Goal: Task Accomplishment & Management: Manage account settings

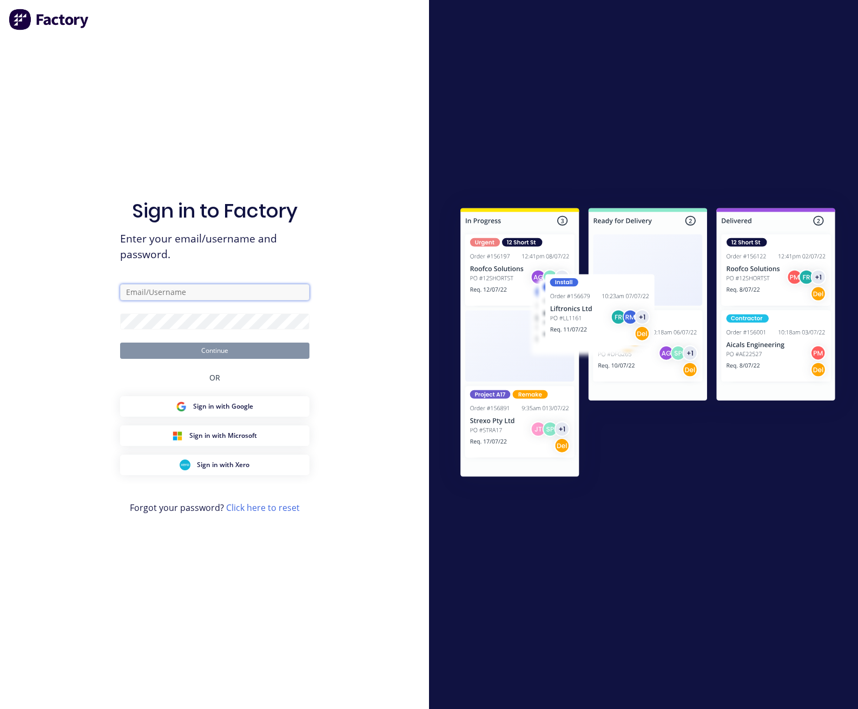
click at [256, 291] on input "text" at bounding box center [214, 292] width 189 height 16
paste input "[EMAIL_ADDRESS][DOMAIN_NAME]"
type input "[EMAIL_ADDRESS][DOMAIN_NAME]"
click at [120, 343] on button "Continue" at bounding box center [214, 351] width 189 height 16
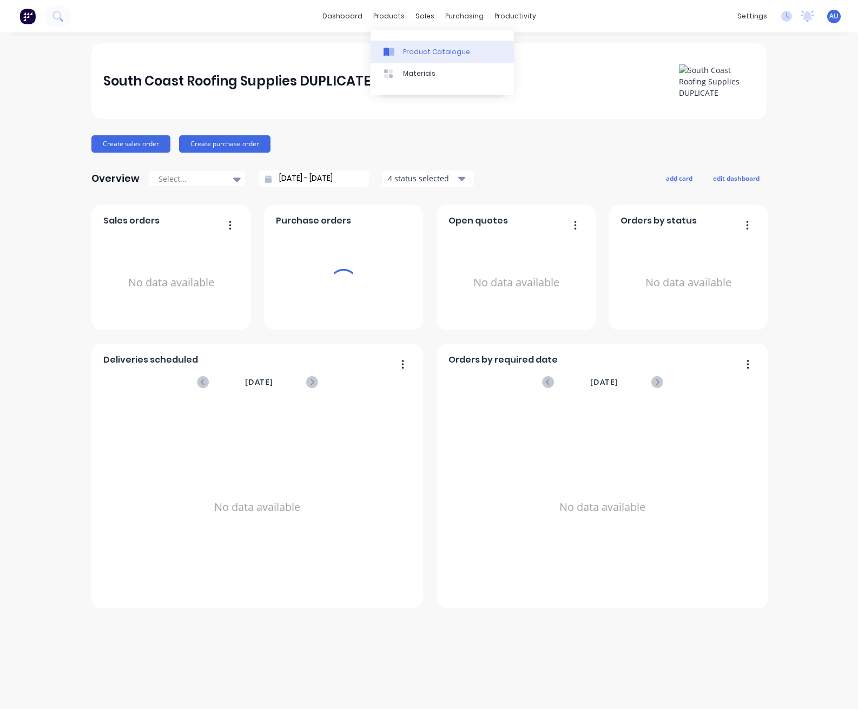
click at [405, 51] on div "Product Catalogue" at bounding box center [436, 52] width 67 height 10
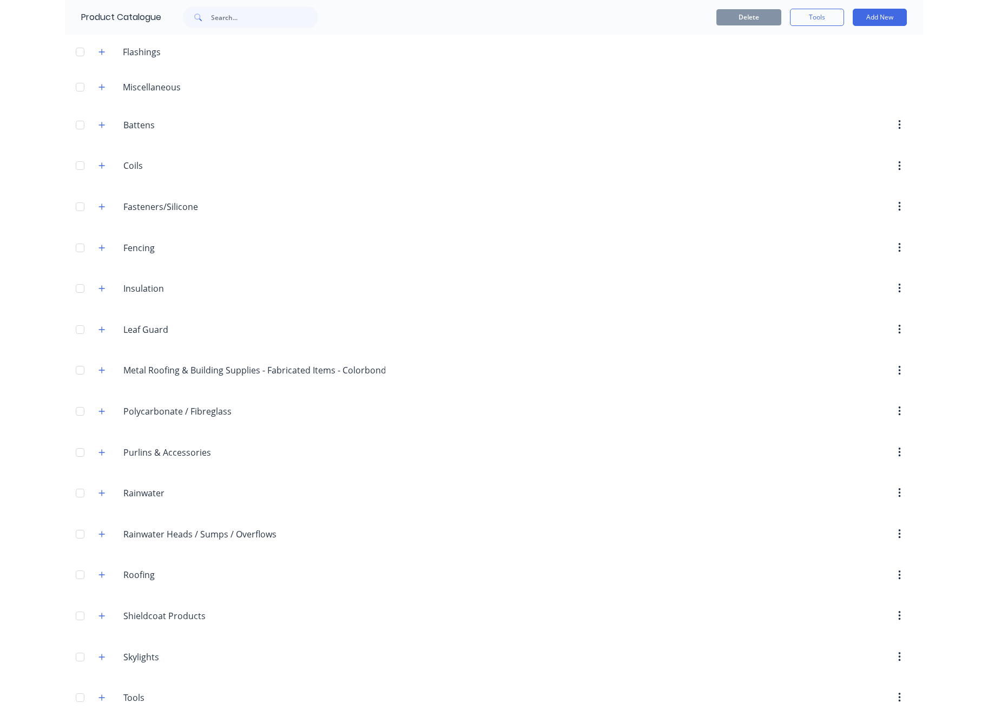
scroll to position [64, 0]
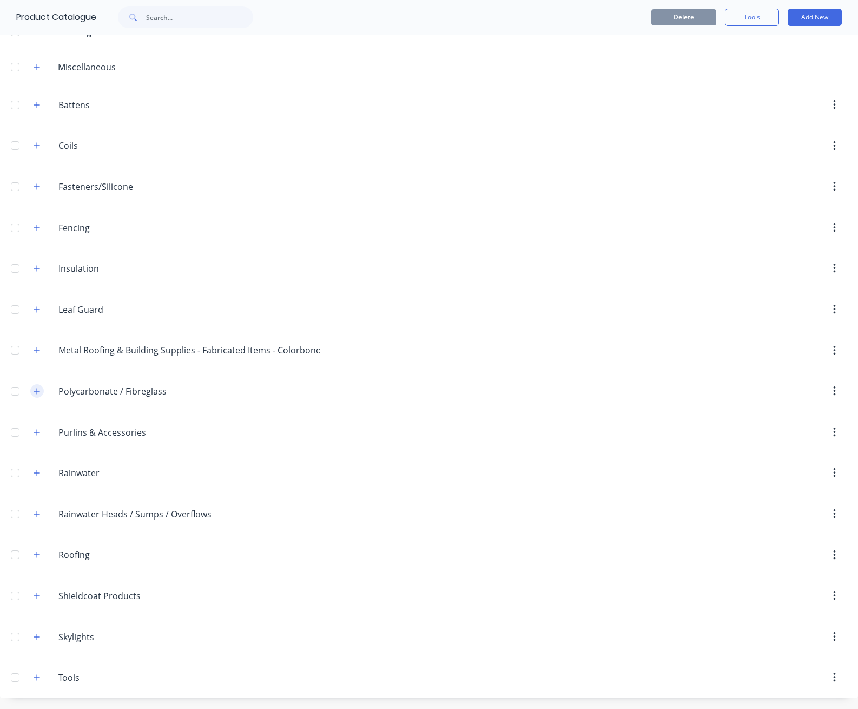
click at [34, 388] on icon "button" at bounding box center [37, 392] width 6 height 8
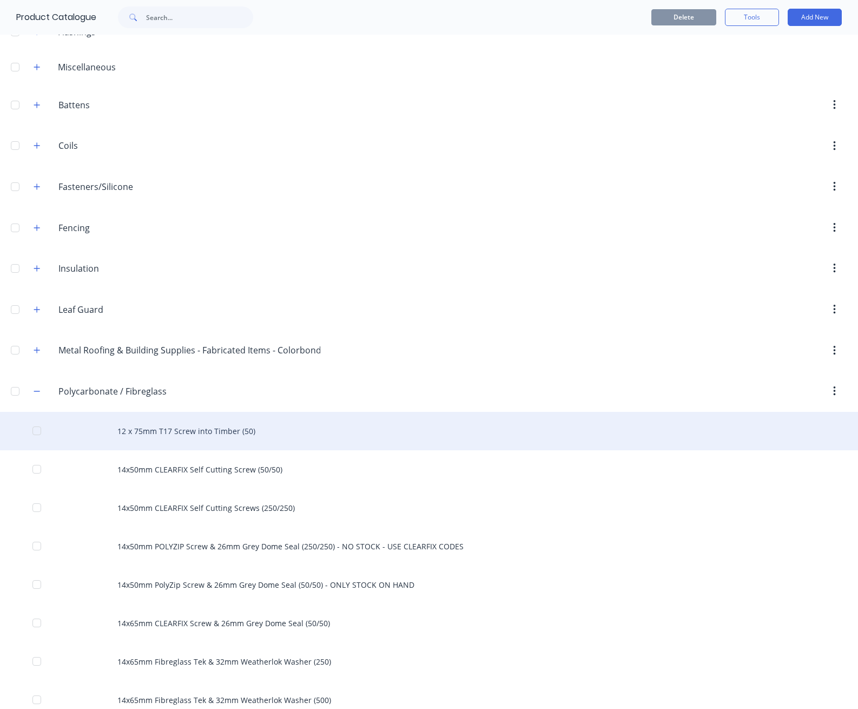
click at [239, 428] on div "12 x 75mm T17 Screw into Timber (50)" at bounding box center [429, 431] width 858 height 38
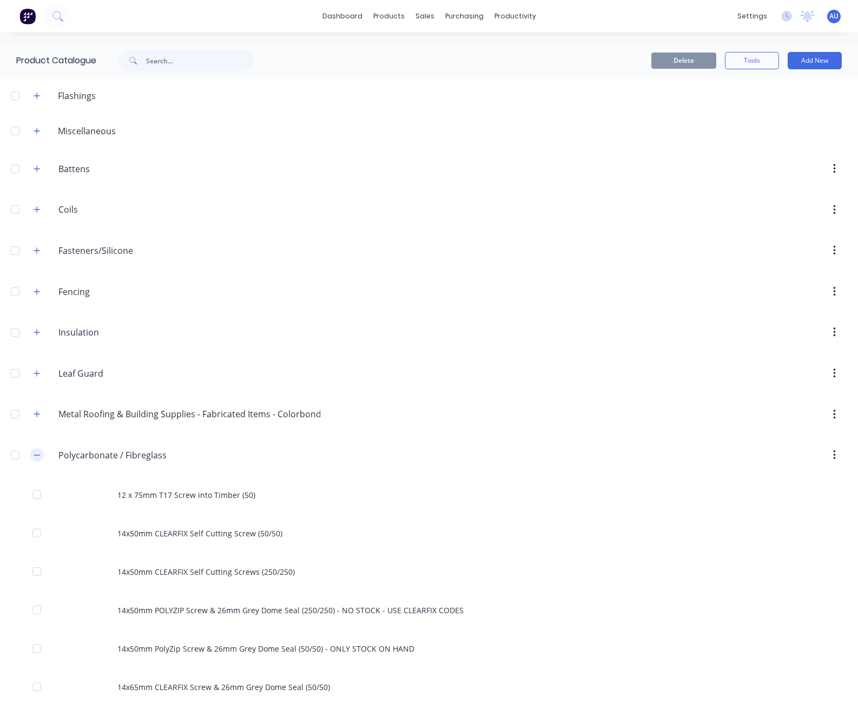
click at [36, 455] on icon "button" at bounding box center [37, 455] width 6 height 1
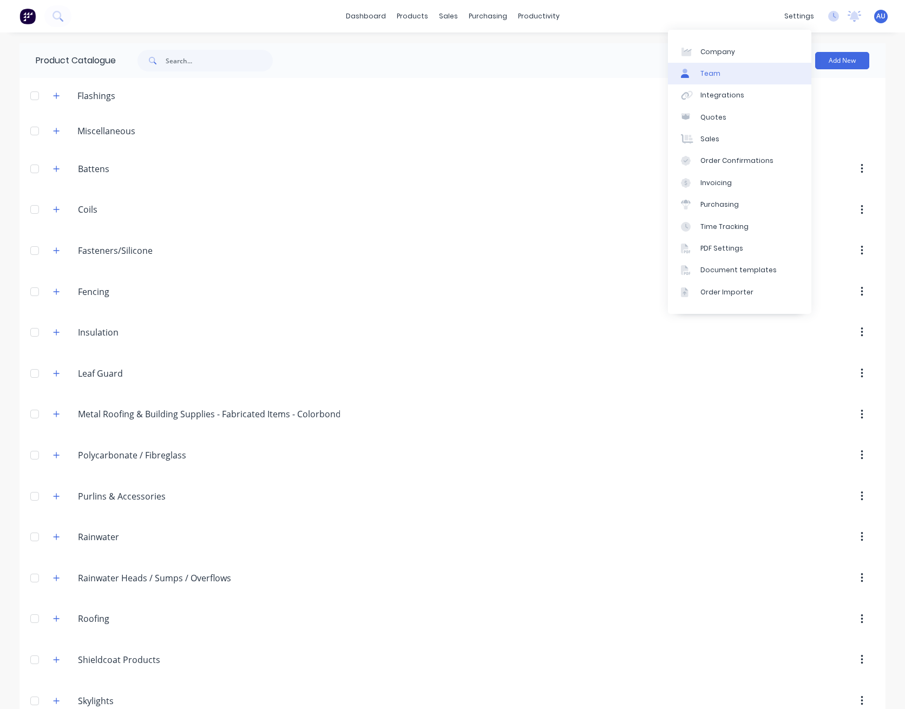
click at [744, 73] on link "Team" at bounding box center [739, 74] width 143 height 22
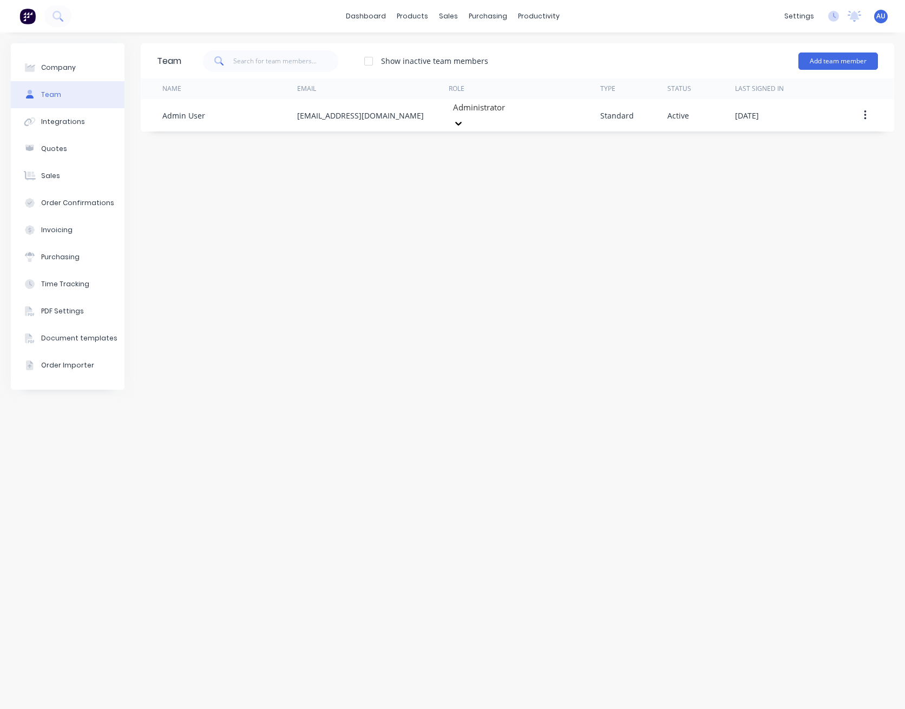
click at [150, 530] on div "Team Show inactive team members Add team member Name Email Role Type Status Las…" at bounding box center [517, 370] width 753 height 655
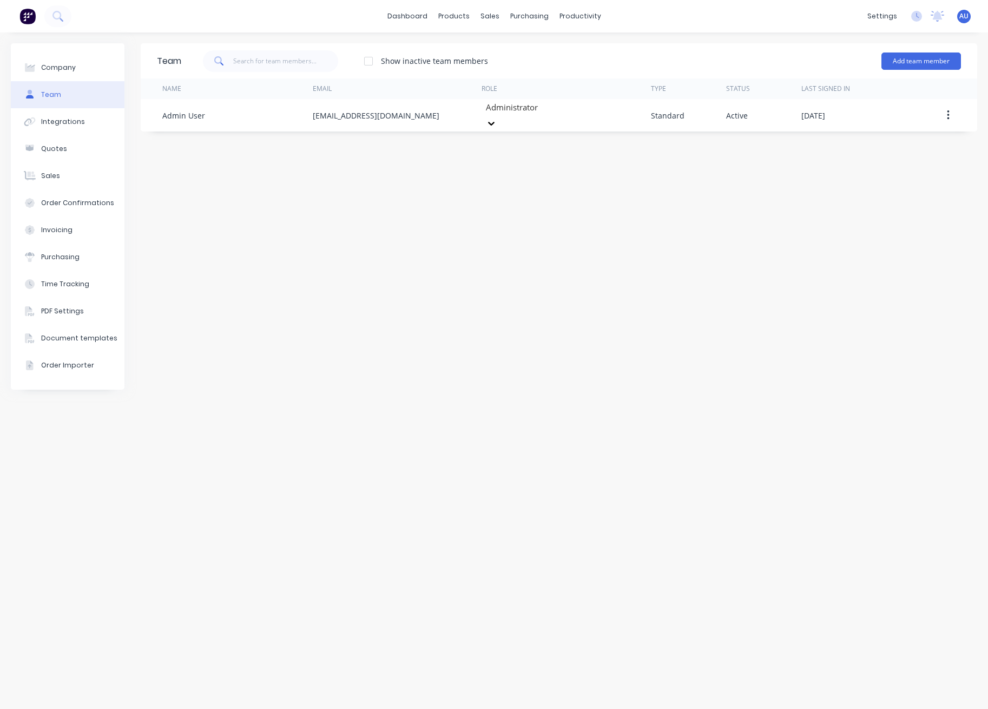
click at [500, 417] on div "Team Show inactive team members Add team member Name Email Role Type Status Las…" at bounding box center [559, 370] width 837 height 655
click at [523, 69] on div "Customers" at bounding box center [527, 74] width 39 height 10
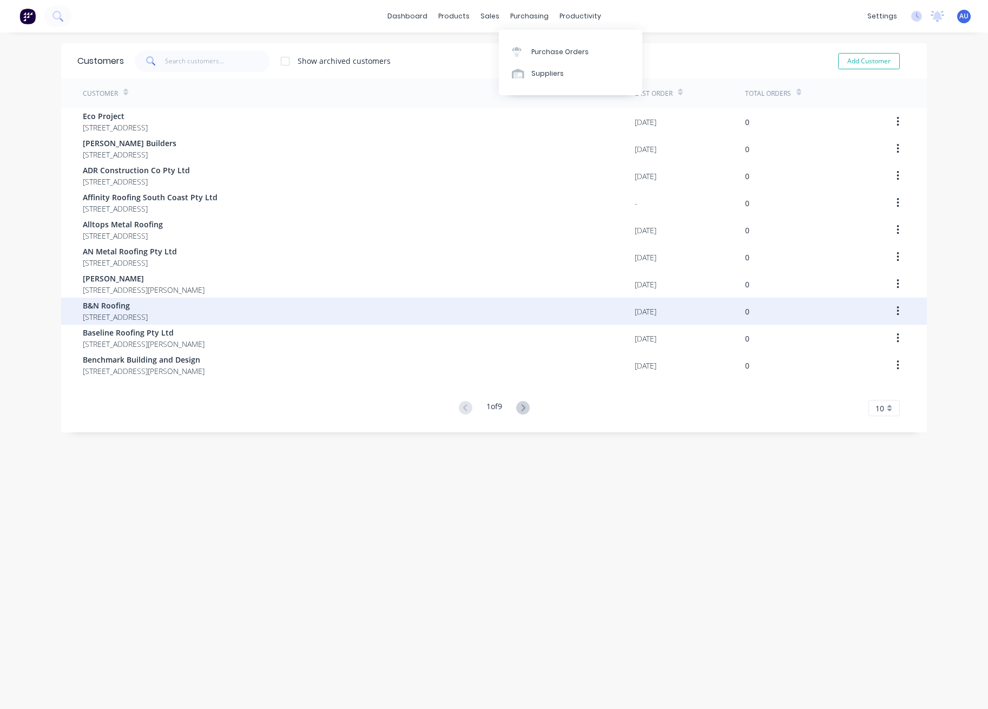
click at [415, 322] on div "B&N Roofing [STREET_ADDRESS]" at bounding box center [359, 311] width 552 height 27
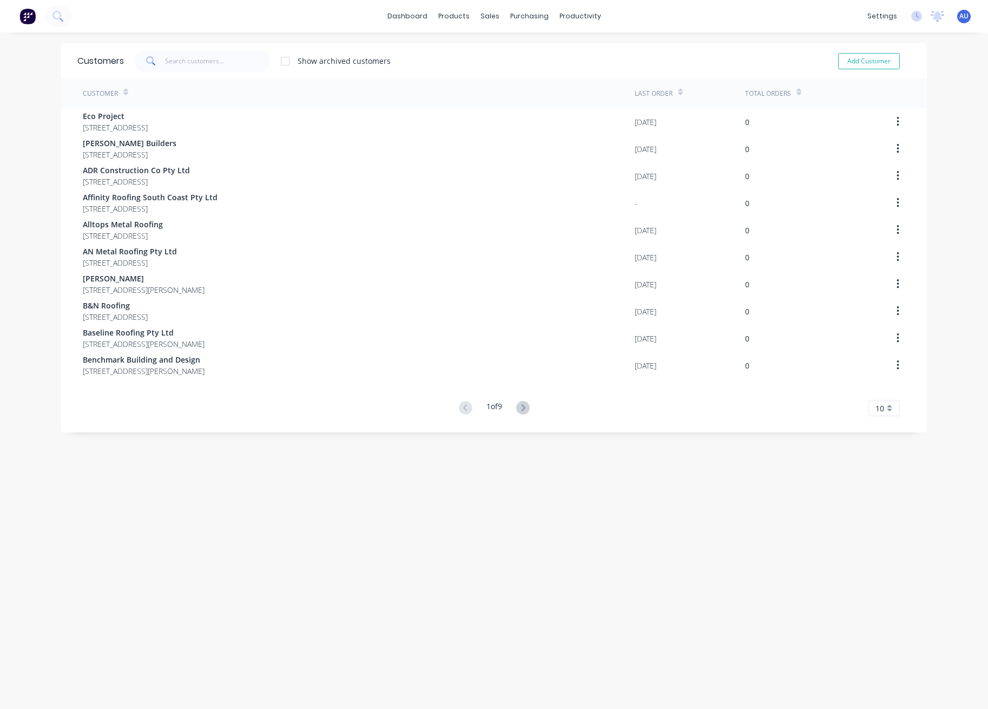
click at [481, 448] on div "Customers Show archived customers Add Customer Customer Last Order Total Orders…" at bounding box center [494, 381] width 866 height 677
drag, startPoint x: 196, startPoint y: 525, endPoint x: 42, endPoint y: 455, distance: 169.3
click at [192, 524] on div "Customers Show archived customers Add Customer Customer Last Order Total Orders…" at bounding box center [494, 381] width 866 height 677
click at [0, 433] on div "dashboard products sales purchasing productivity dashboard products Product Cat…" at bounding box center [494, 354] width 988 height 709
click at [509, 52] on div "Sales Orders" at bounding box center [526, 52] width 44 height 10
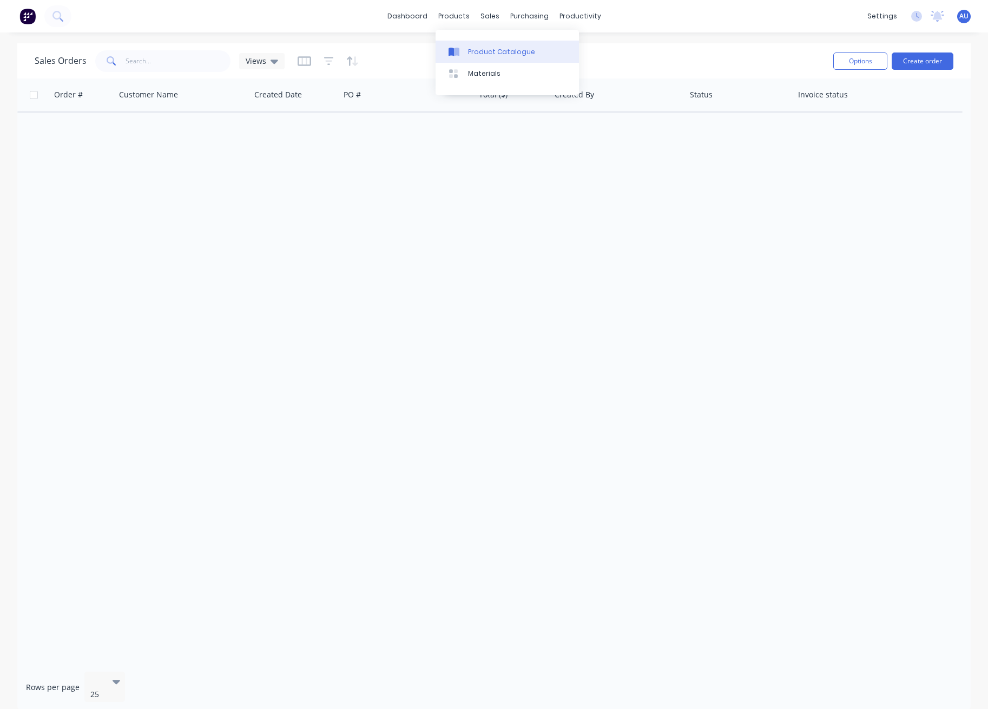
click at [476, 47] on div "Product Catalogue" at bounding box center [501, 52] width 67 height 10
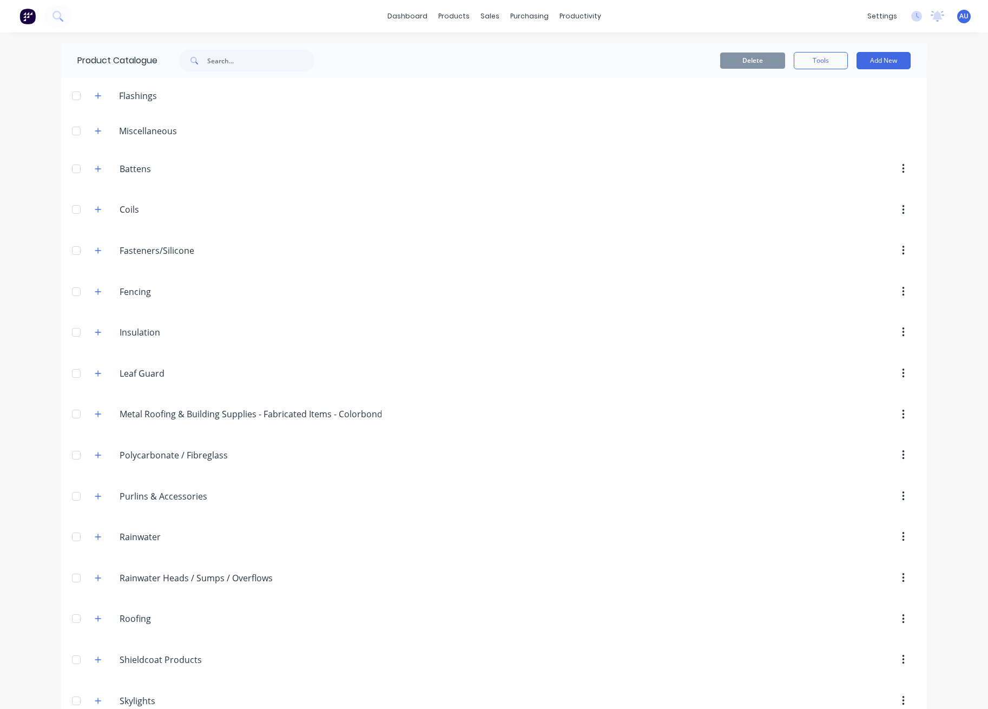
click at [101, 132] on div "Miscellaneous" at bounding box center [136, 131] width 100 height 14
click at [95, 129] on icon "button" at bounding box center [98, 131] width 6 height 8
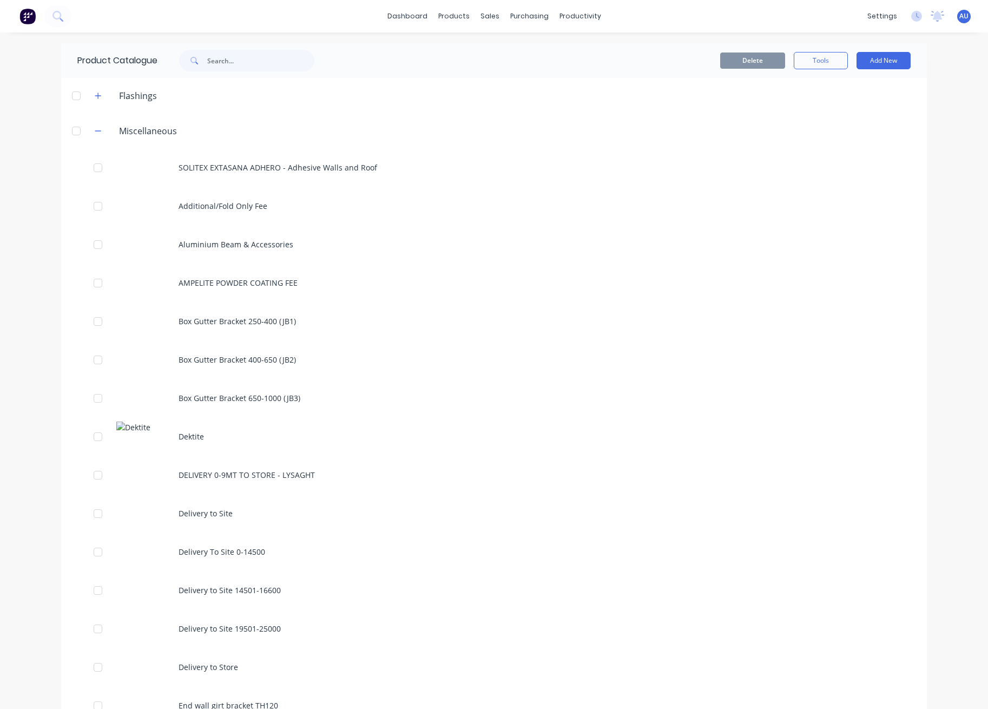
click at [226, 168] on div "SOLITEX EXTASANA ADHERO - Adhesive Walls and Roof" at bounding box center [494, 167] width 866 height 38
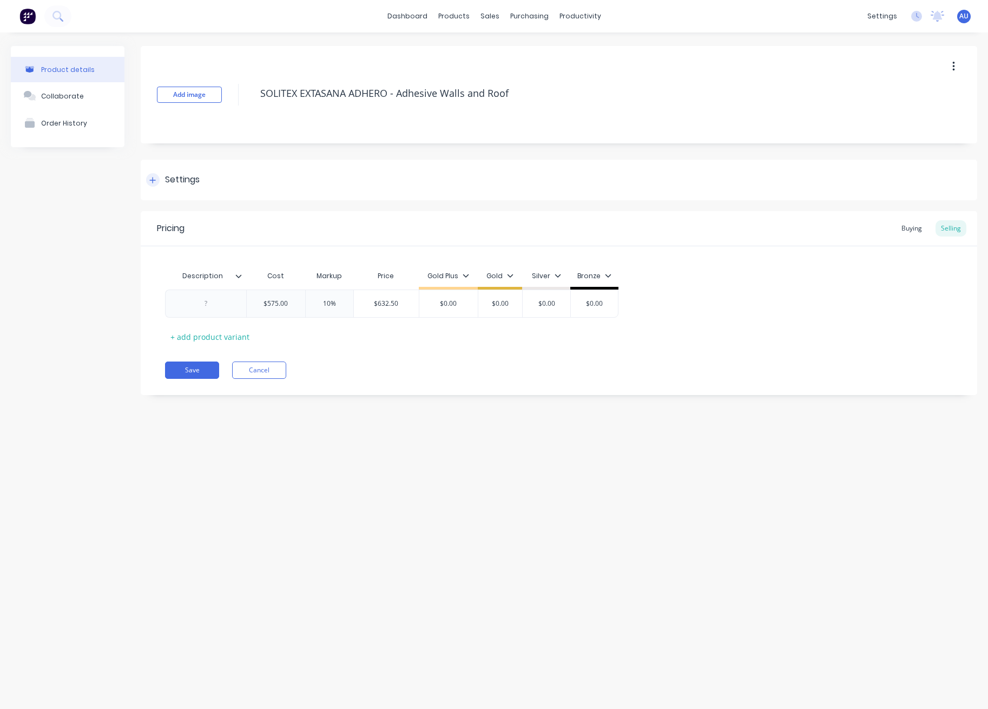
click at [229, 173] on div "Settings" at bounding box center [559, 180] width 837 height 41
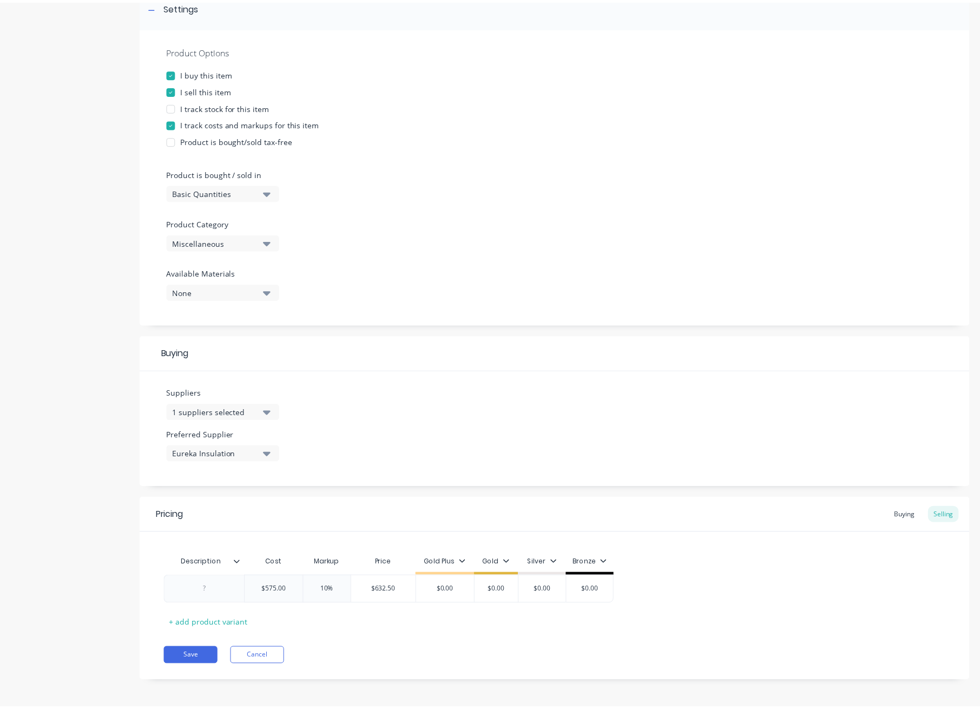
scroll to position [175, 0]
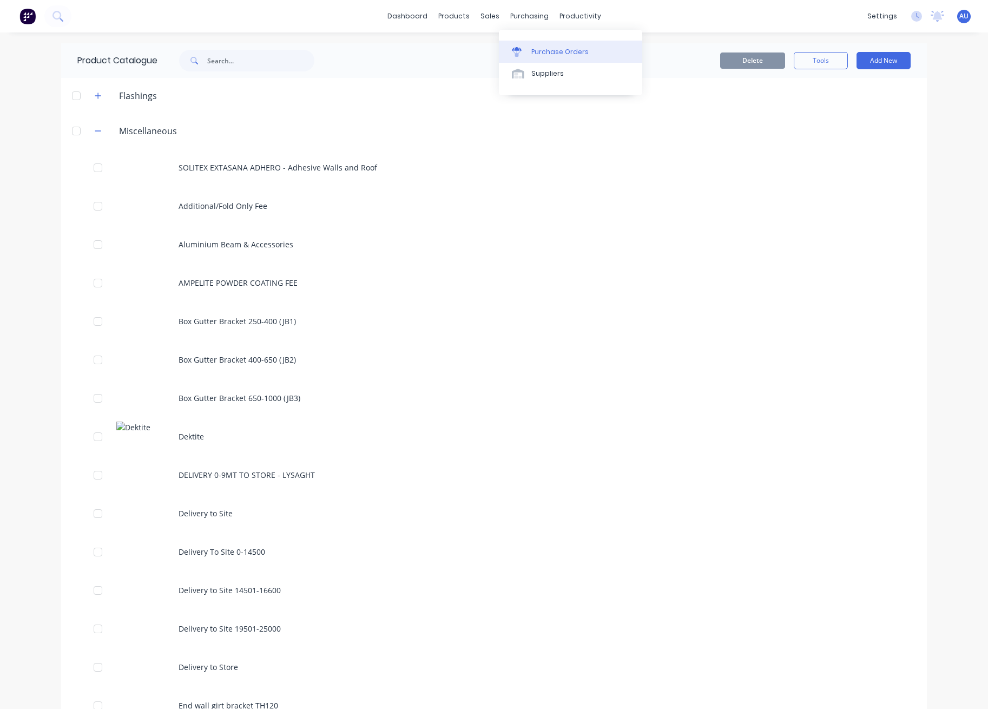
click at [543, 47] on div "Purchase Orders" at bounding box center [560, 52] width 57 height 10
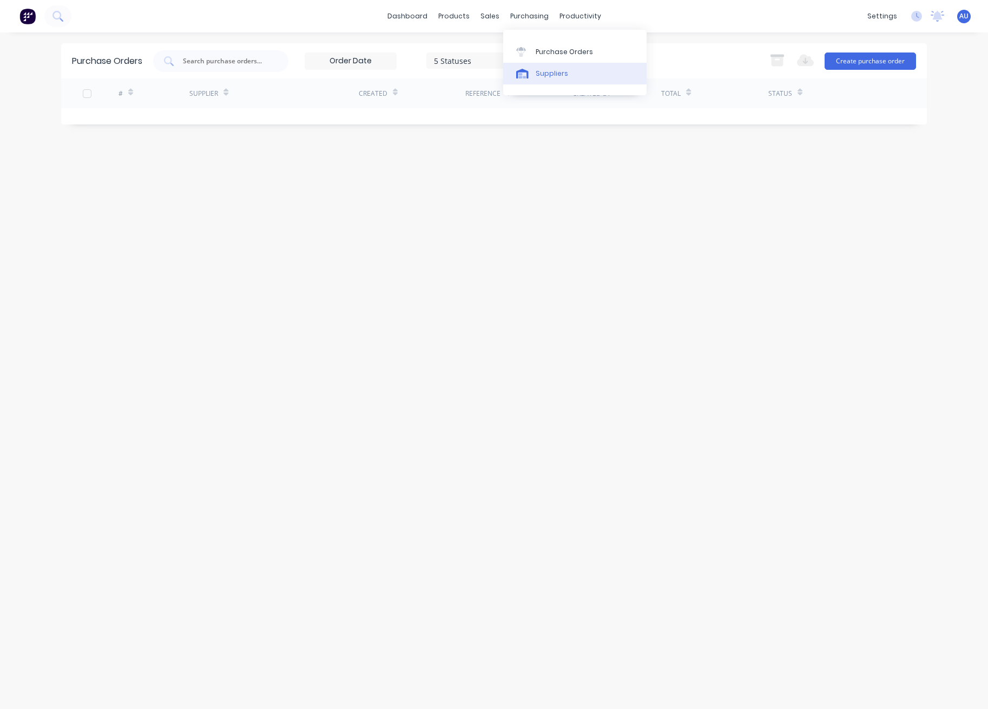
click at [555, 81] on link "Suppliers" at bounding box center [574, 74] width 143 height 22
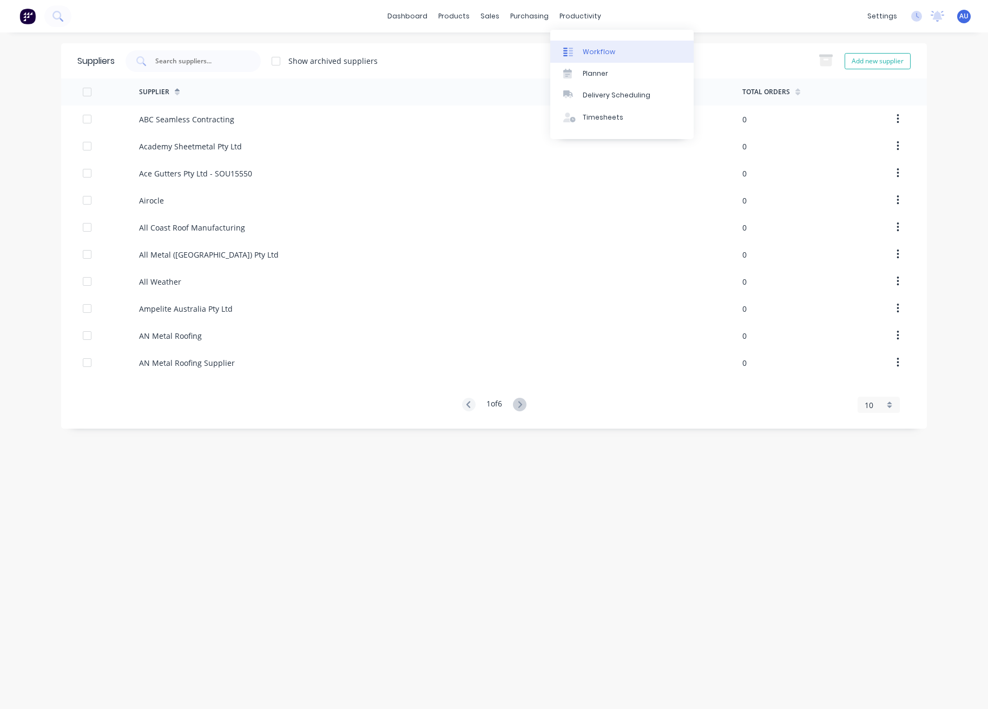
click at [592, 47] on div "Workflow" at bounding box center [599, 52] width 32 height 10
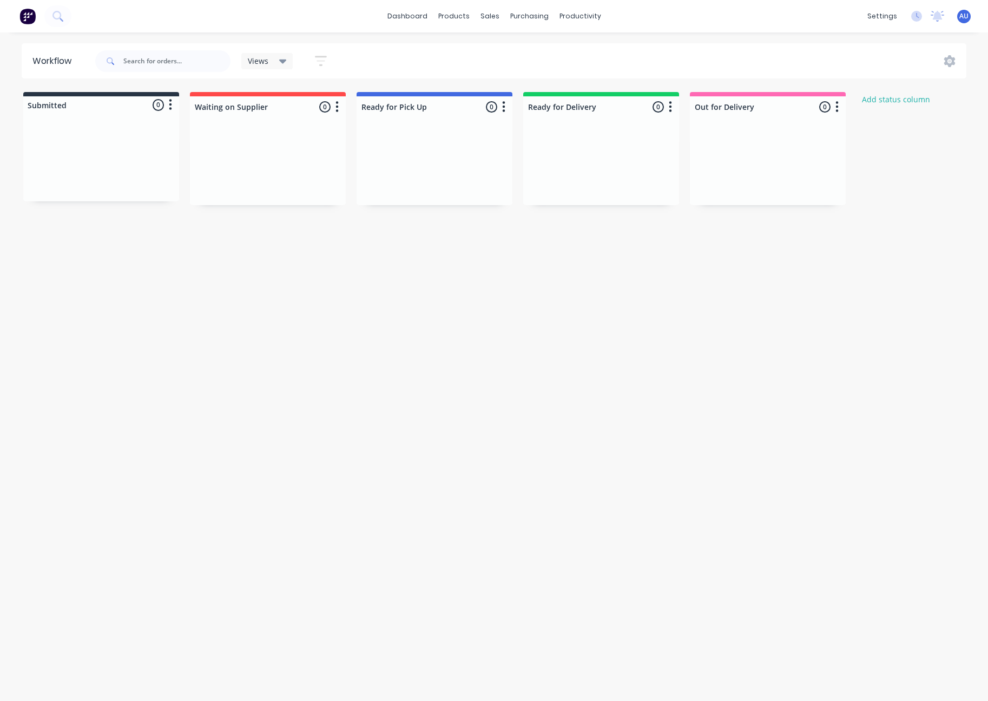
click at [109, 321] on div "Workflow Views Save new view None (Default) edit Show/Hide statuses Show line i…" at bounding box center [494, 361] width 988 height 636
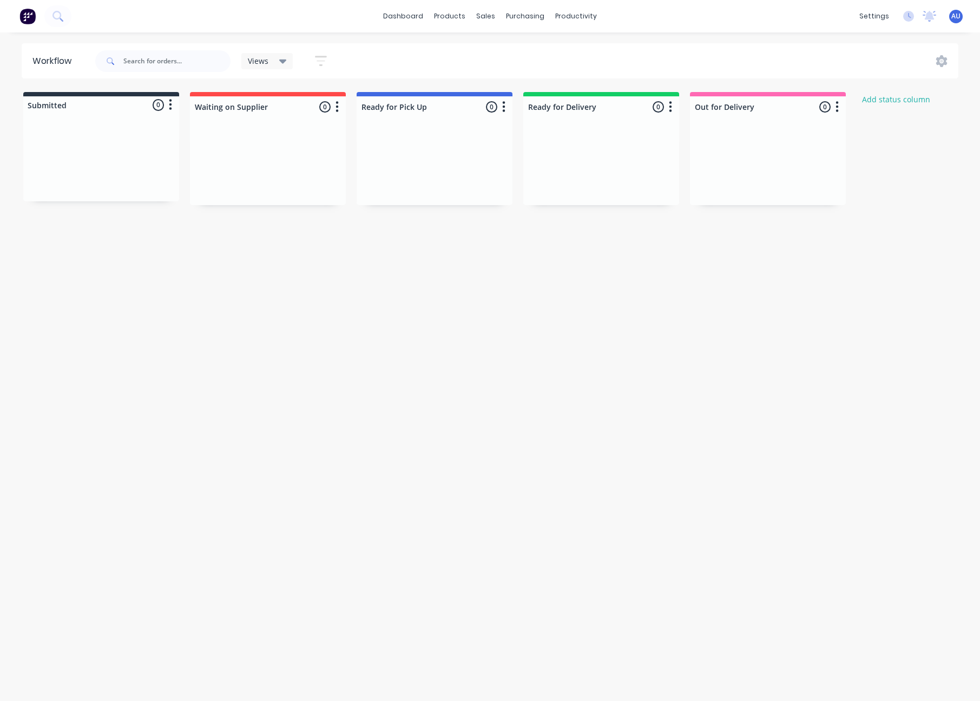
click at [542, 368] on div "Workflow Views Save new view None (Default) edit Show/Hide statuses Show line i…" at bounding box center [490, 361] width 980 height 636
click at [596, 51] on div "Workflow" at bounding box center [595, 52] width 32 height 10
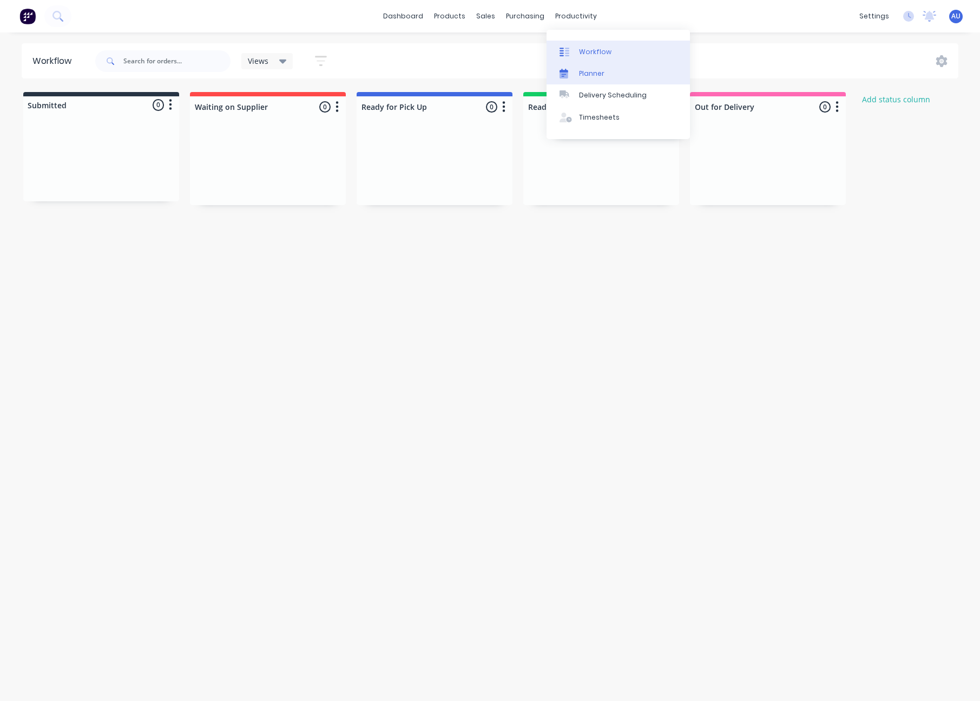
click at [621, 75] on link "Planner" at bounding box center [618, 74] width 143 height 22
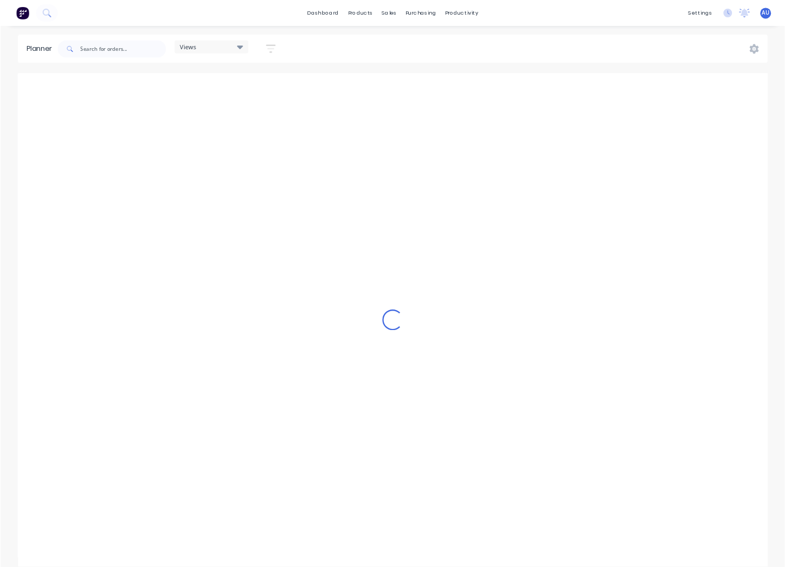
scroll to position [0, 2425]
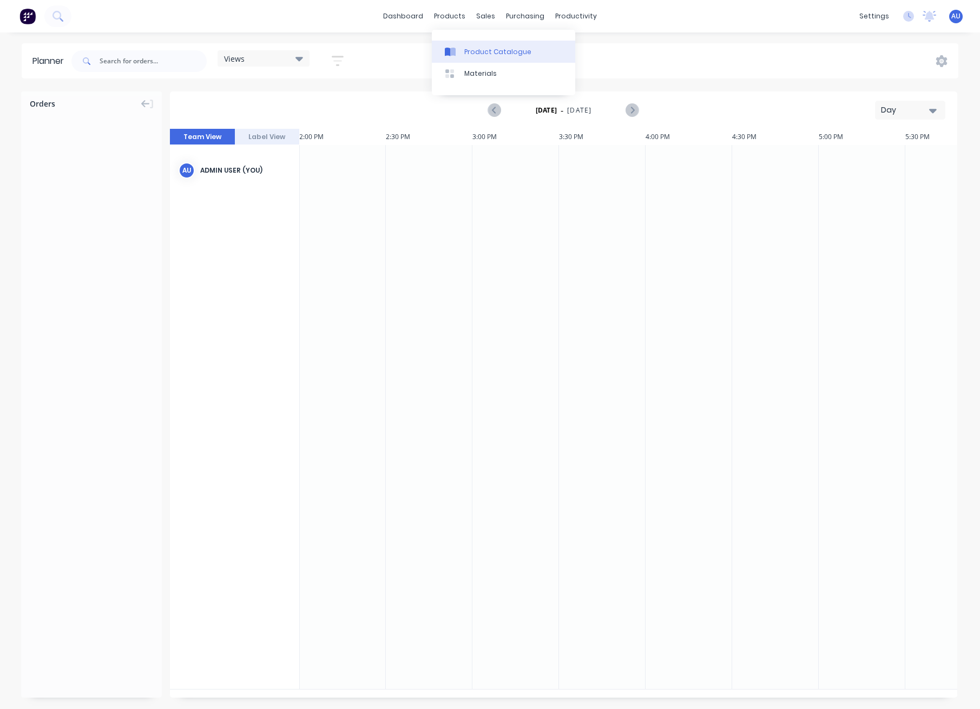
click at [477, 50] on div "Product Catalogue" at bounding box center [497, 52] width 67 height 10
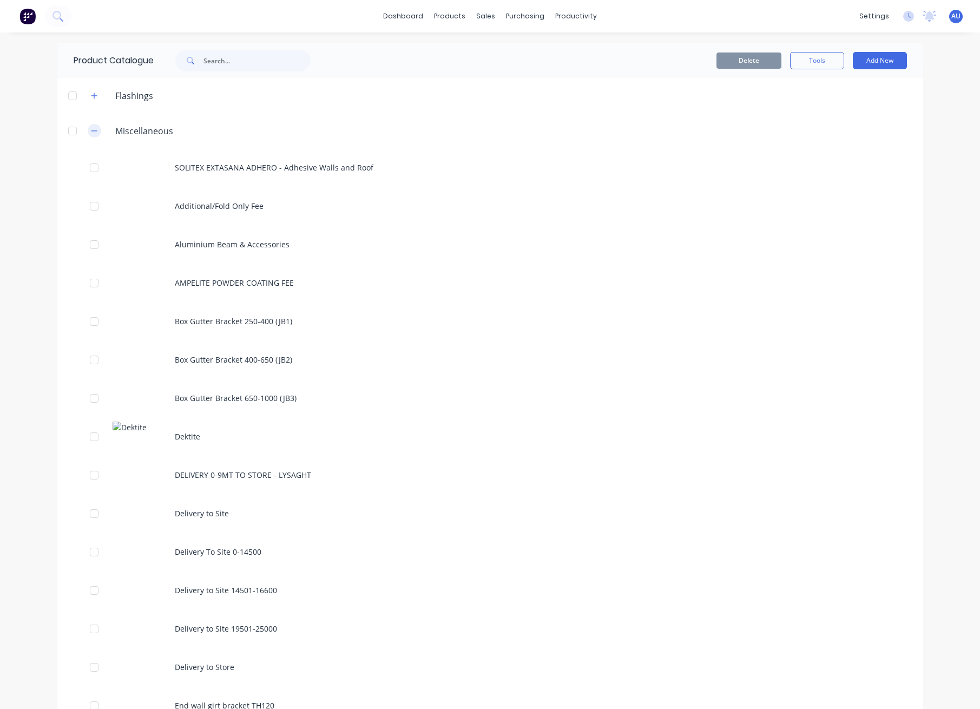
click at [91, 129] on icon "button" at bounding box center [94, 131] width 6 height 8
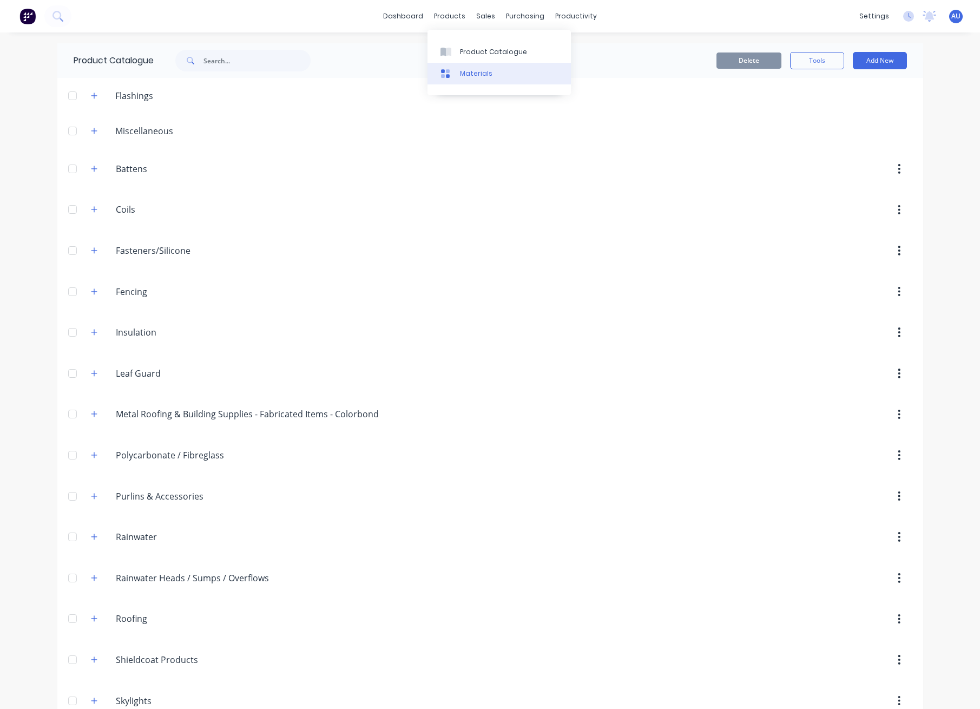
click at [479, 75] on div "Materials" at bounding box center [476, 74] width 32 height 10
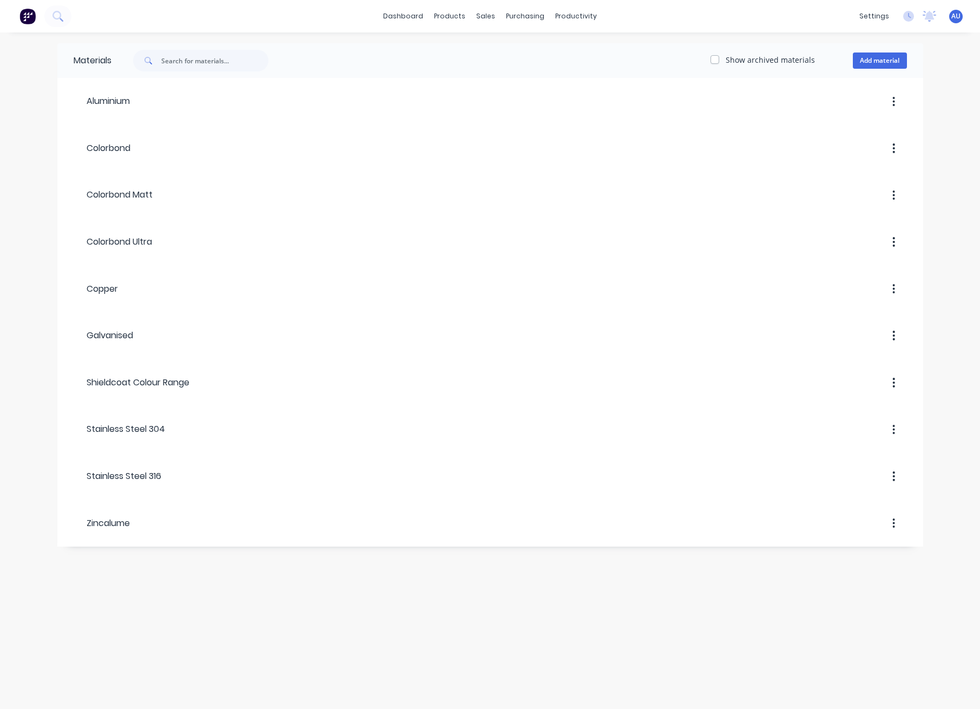
click at [213, 621] on div "Materials Show archived materials Add material Aluminium Colorbond Colorbond Ma…" at bounding box center [490, 370] width 980 height 677
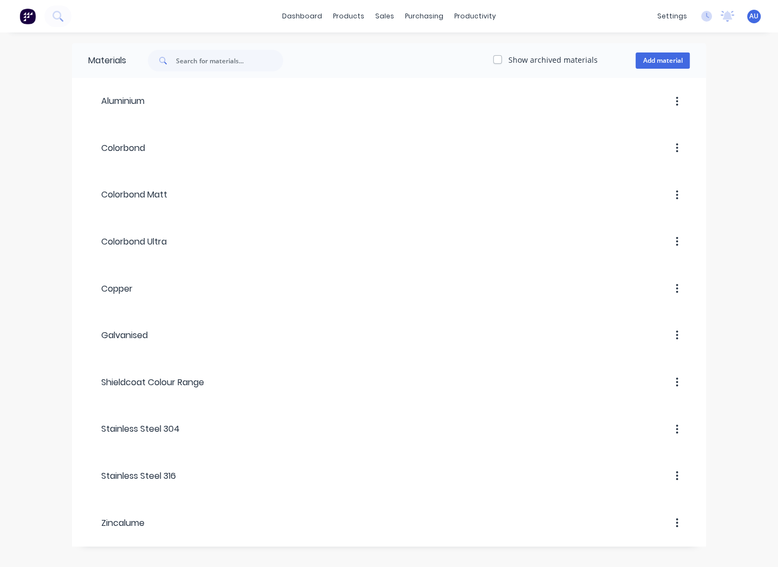
click at [35, 348] on div "Materials Show archived materials Add material Aluminium Colorbond Colorbond Ma…" at bounding box center [389, 302] width 778 height 541
click at [401, 50] on link "Sales Orders" at bounding box center [441, 52] width 143 height 22
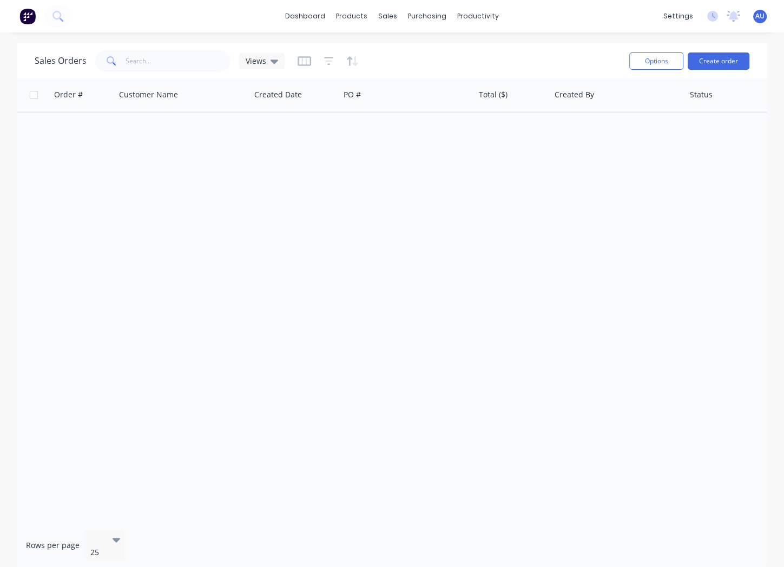
click at [12, 57] on div "Sales Orders Views Options Create order Order # Customer Name Created Date PO #…" at bounding box center [392, 306] width 784 height 527
click at [9, 79] on div "Sales Orders Views Options Create order Order # Customer Name Created Date PO #…" at bounding box center [392, 306] width 785 height 527
click at [541, 221] on div "Order # Customer Name Created Date PO # Total ($) Created By Status Invoice sta…" at bounding box center [392, 299] width 750 height 443
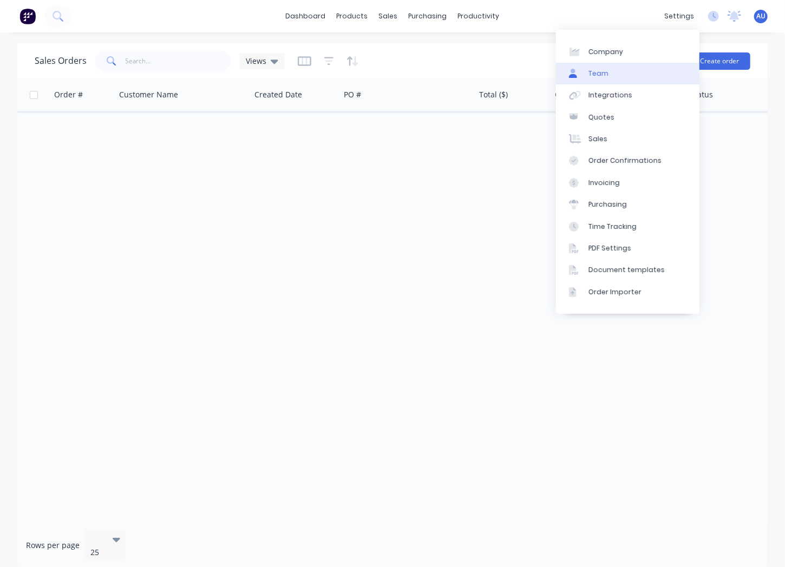
click at [652, 78] on link "Team" at bounding box center [627, 74] width 143 height 22
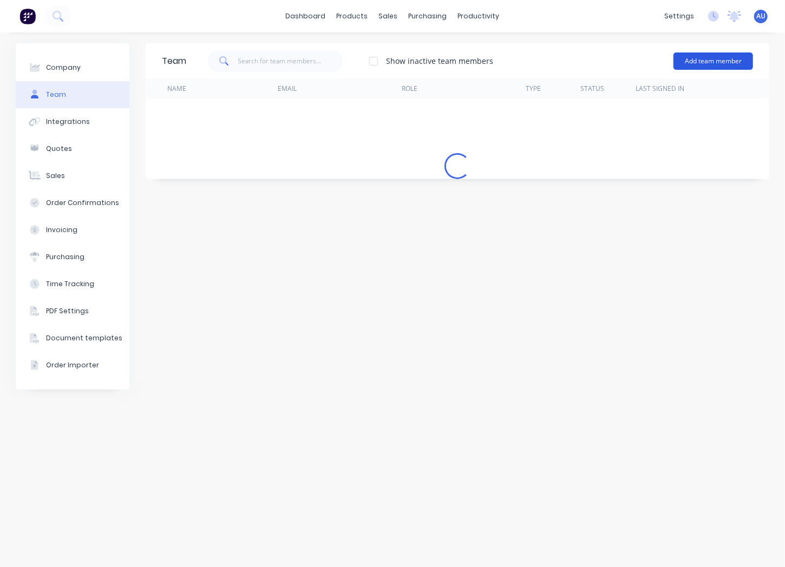
click at [707, 59] on button "Add team member" at bounding box center [713, 61] width 80 height 17
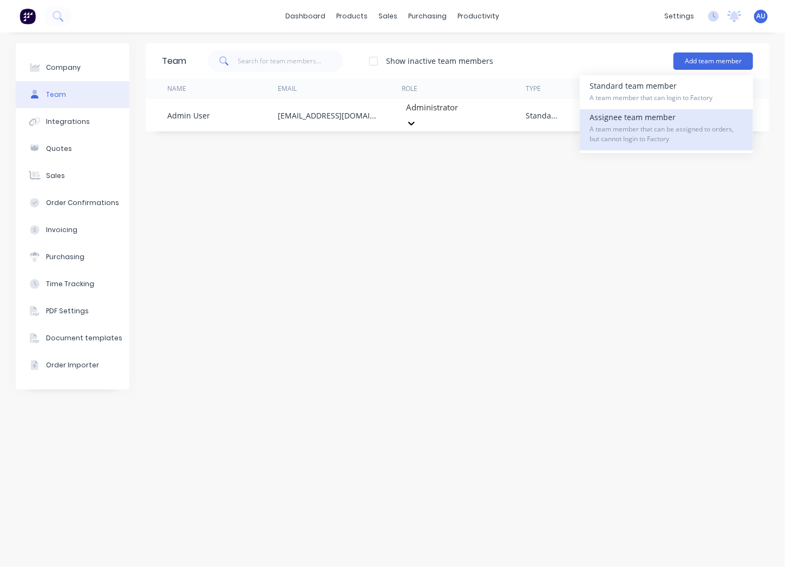
click at [688, 129] on span "A team member that can be assigned to orders, but cannot login to Factory" at bounding box center [666, 133] width 154 height 19
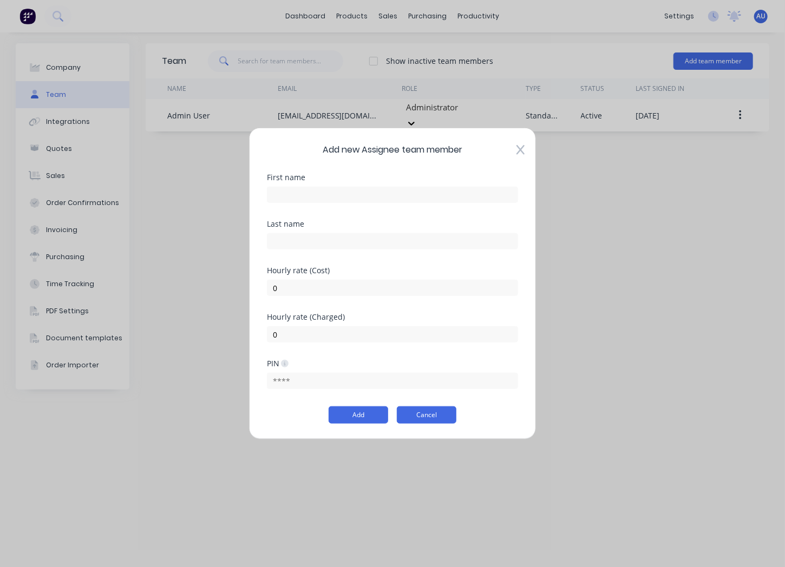
click at [445, 411] on button "Cancel" at bounding box center [427, 414] width 60 height 17
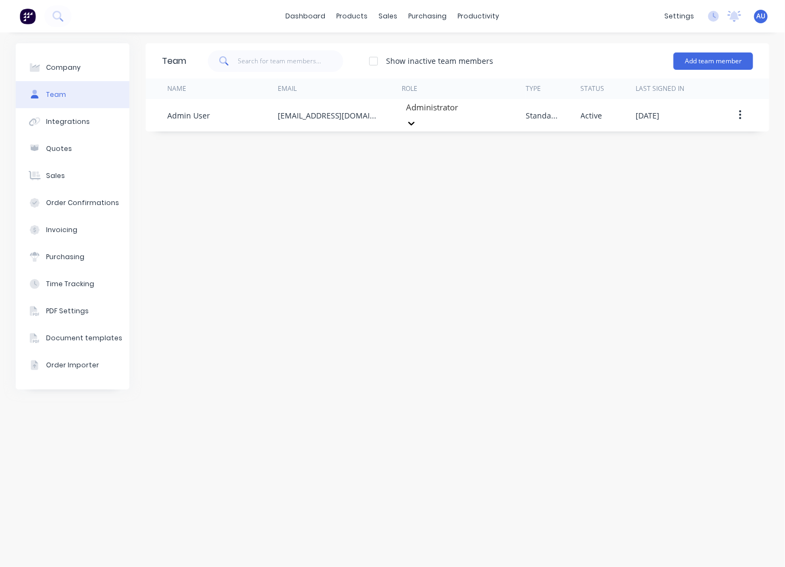
click at [598, 218] on div "Team Show inactive team members Add team member Name Email Role Type Status Las…" at bounding box center [458, 299] width 624 height 513
click at [458, 259] on div "Team Show inactive team members Add team member Name Email Role Type Status Las…" at bounding box center [458, 299] width 624 height 513
click at [421, 224] on div "Team Show inactive team members Add team member Name Email Role Type Status Las…" at bounding box center [458, 299] width 624 height 513
